Goal: Complete application form: Complete application form

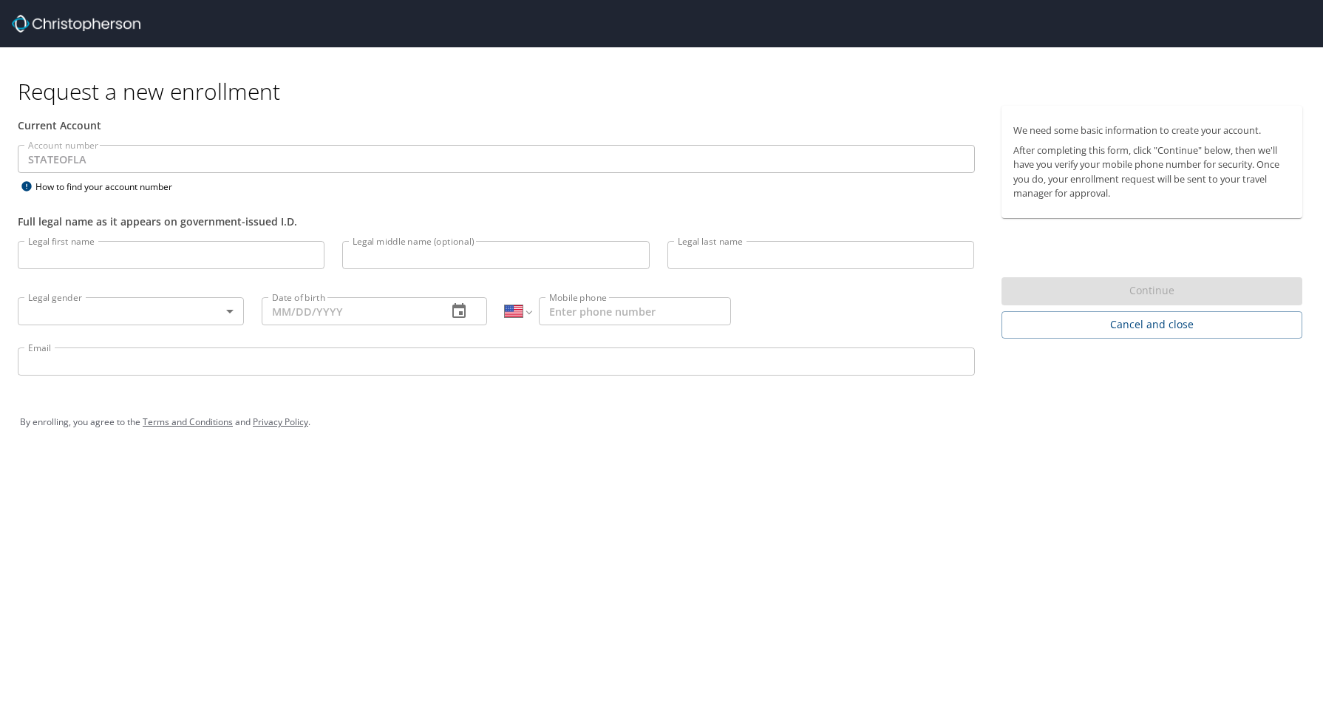
select select "US"
click at [58, 256] on input "Legal first name" at bounding box center [171, 255] width 307 height 28
type input "[PERSON_NAME]"
type input "P"
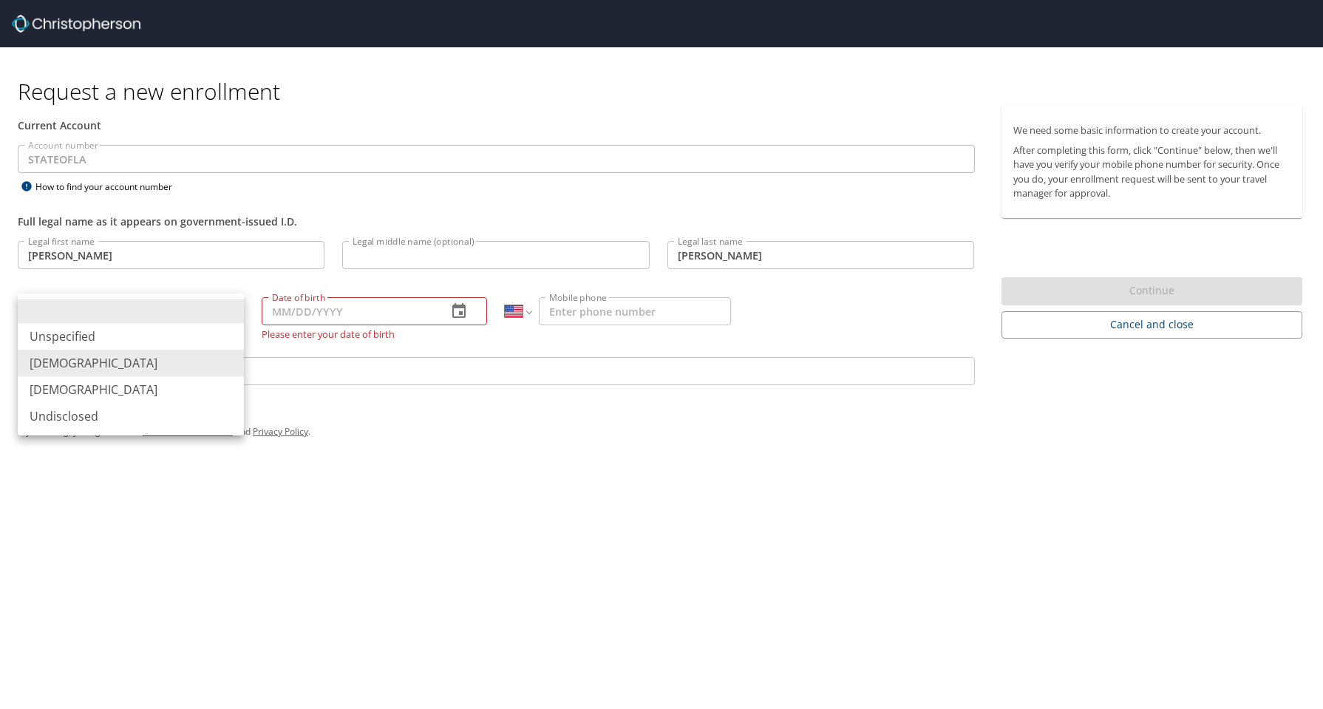
type input "[DEMOGRAPHIC_DATA]"
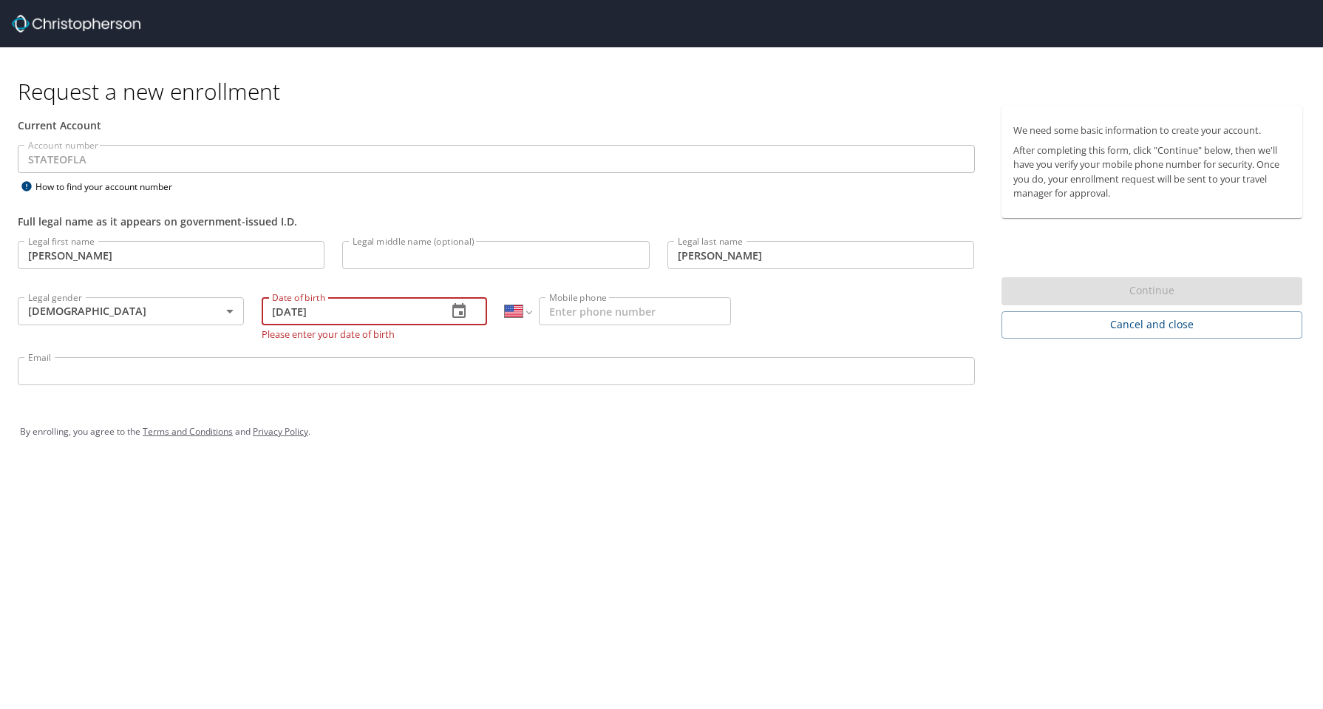
type input "[DATE]"
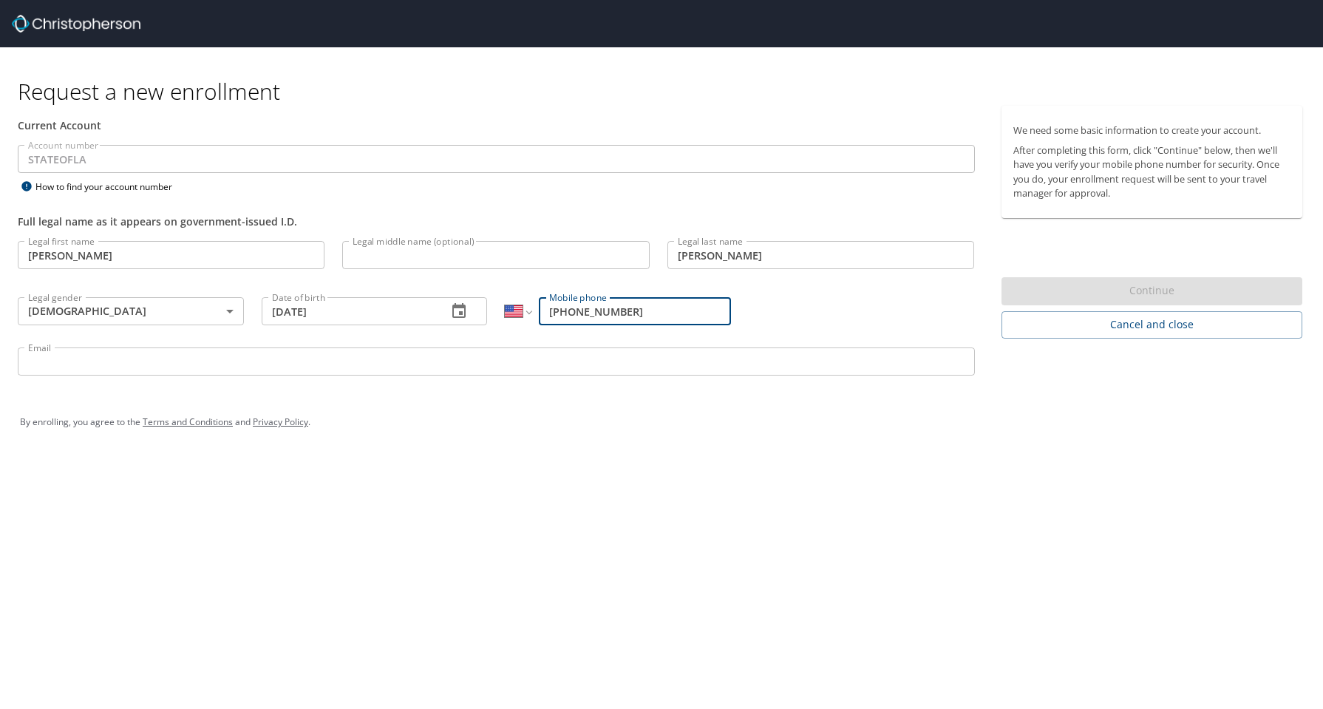
type input "[PHONE_NUMBER]"
click at [137, 362] on input "Email" at bounding box center [496, 361] width 957 height 28
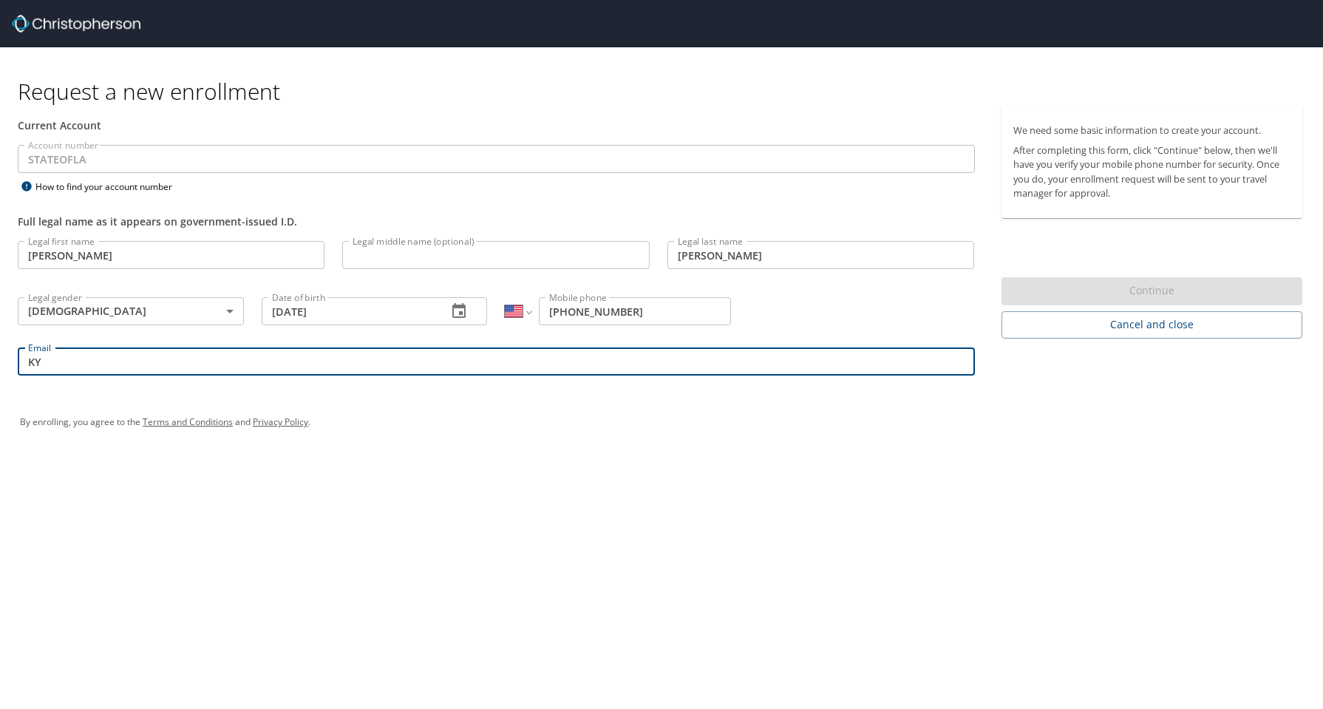
type input "K"
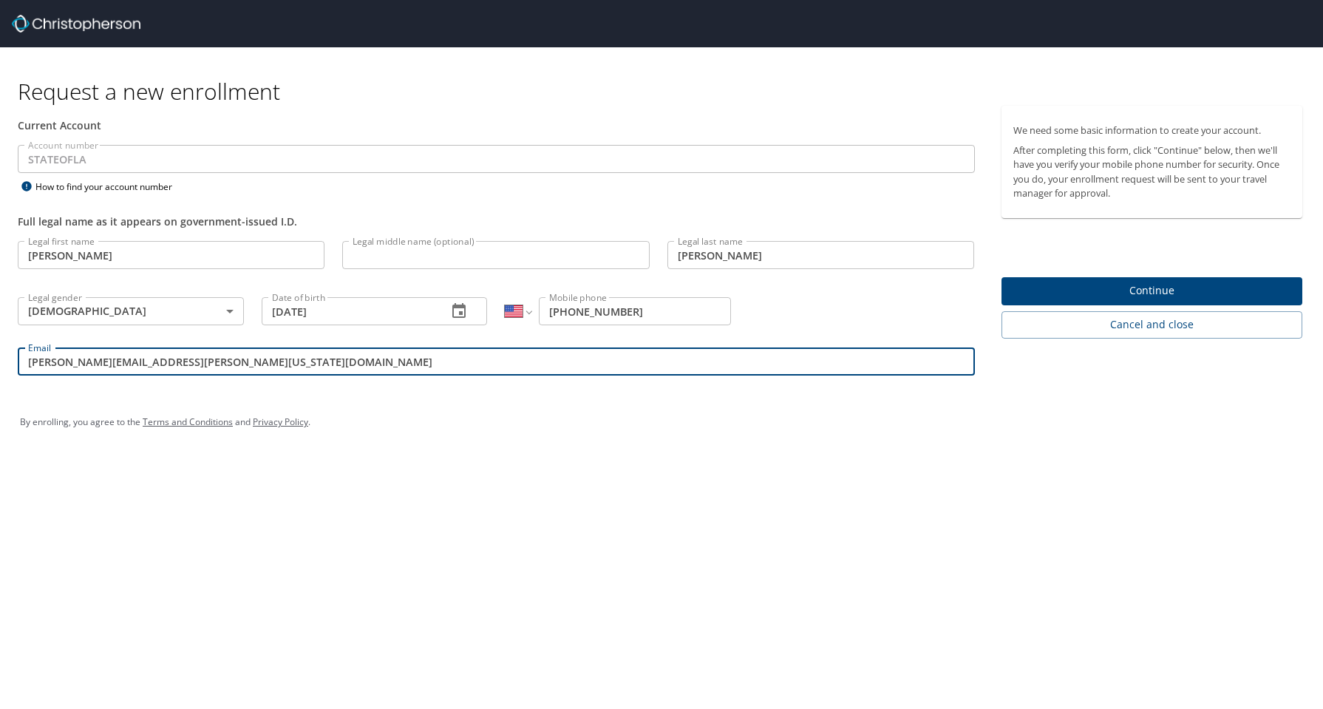
type input "[PERSON_NAME][EMAIL_ADDRESS][PERSON_NAME][US_STATE][DOMAIN_NAME]"
click at [1187, 289] on span "Continue" at bounding box center [1152, 291] width 278 height 18
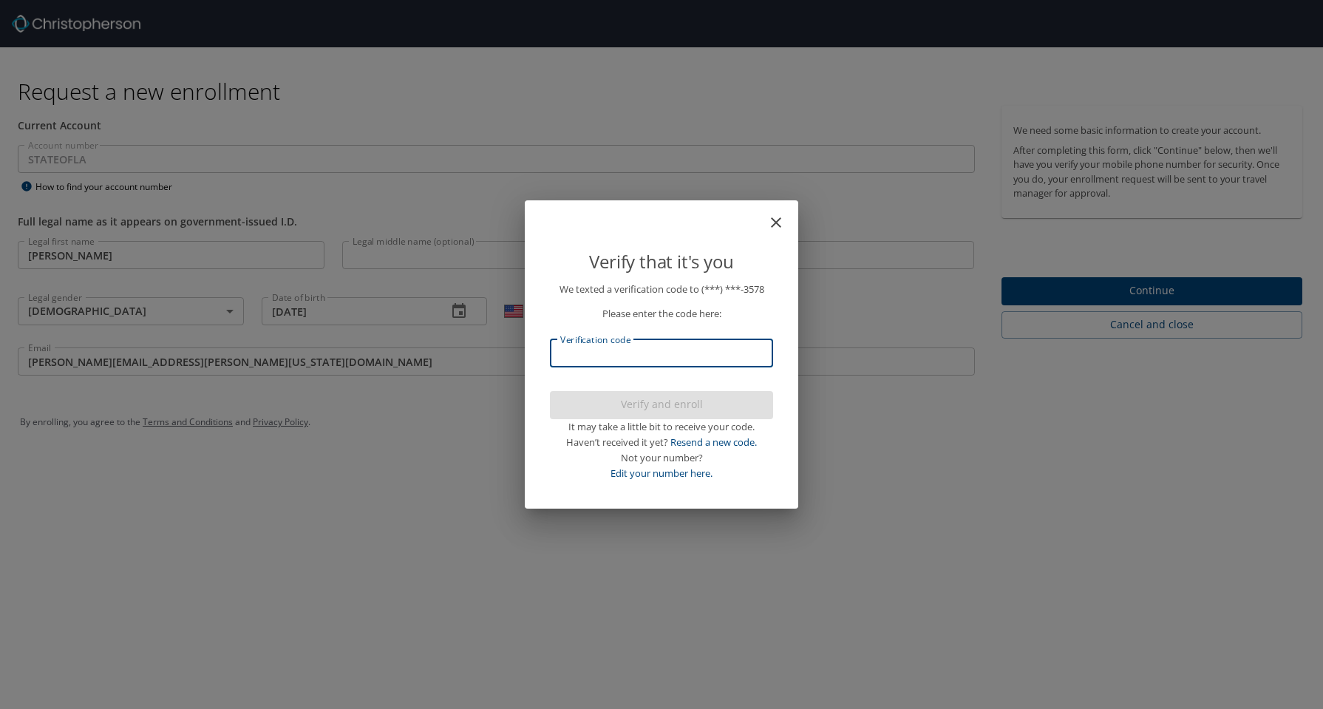
click at [590, 347] on input "Verification code" at bounding box center [661, 353] width 223 height 28
type input "398747"
